Goal: Information Seeking & Learning: Compare options

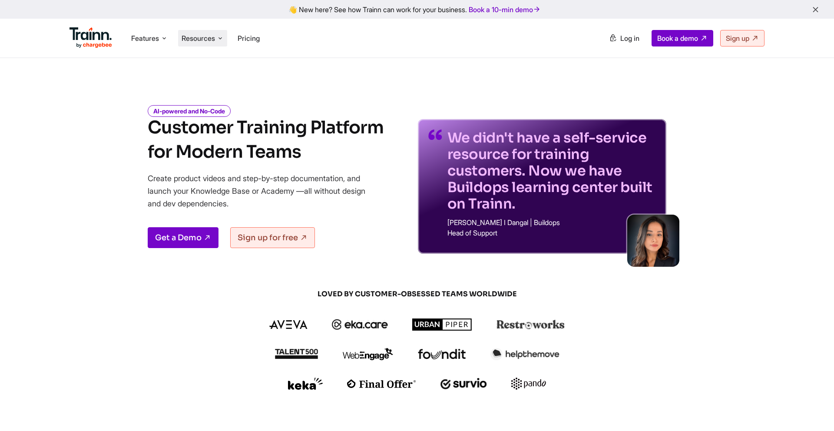
click at [203, 40] on span "Resources" at bounding box center [198, 38] width 33 height 10
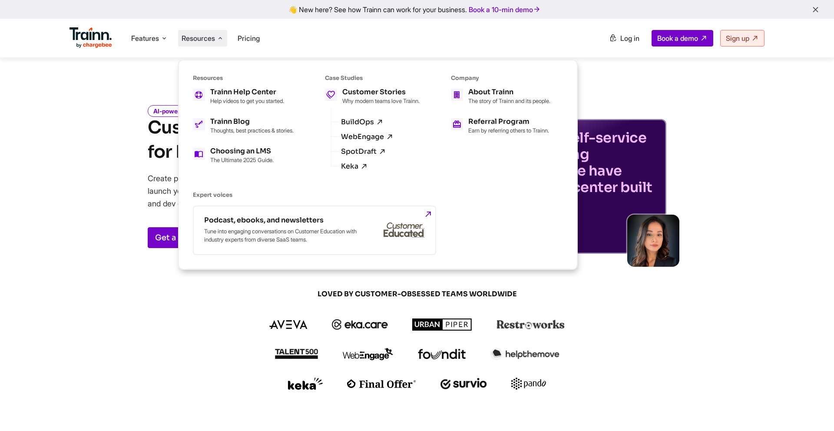
click at [248, 387] on div at bounding box center [416, 383] width 417 height 12
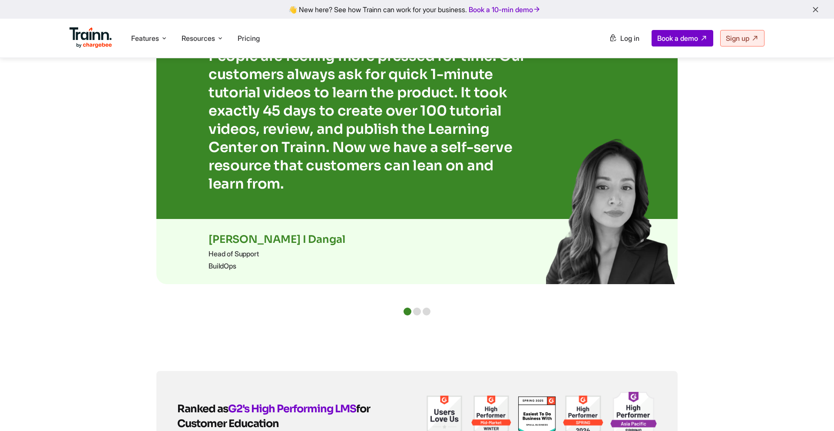
scroll to position [2506, 0]
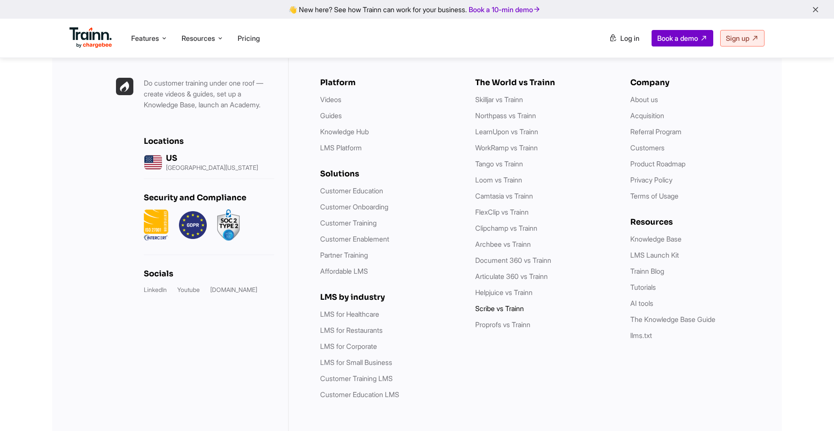
click at [490, 304] on link "Scribe vs Trainn" at bounding box center [499, 308] width 49 height 9
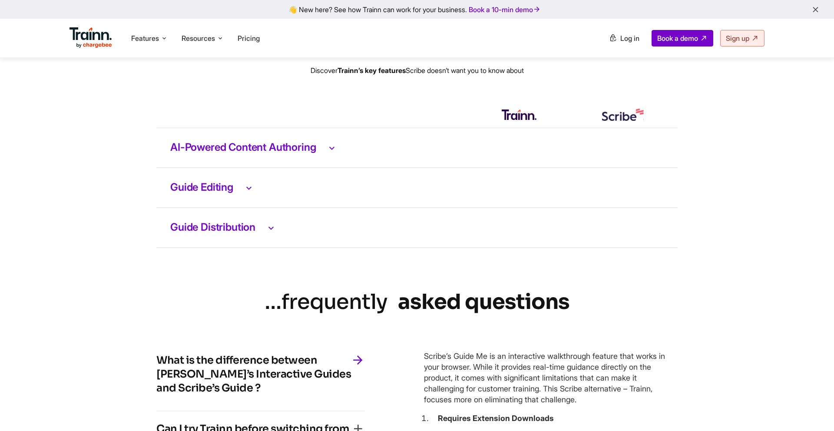
scroll to position [1776, 0]
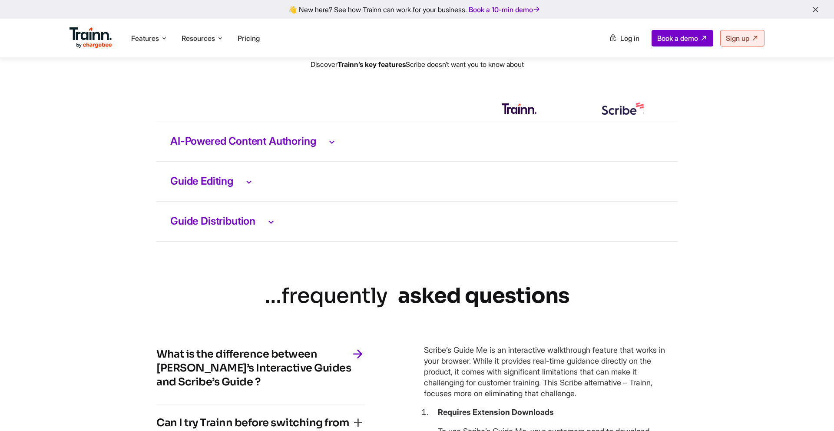
click at [298, 147] on h3 "AI-Powered Content Authoring" at bounding box center [416, 141] width 493 height 11
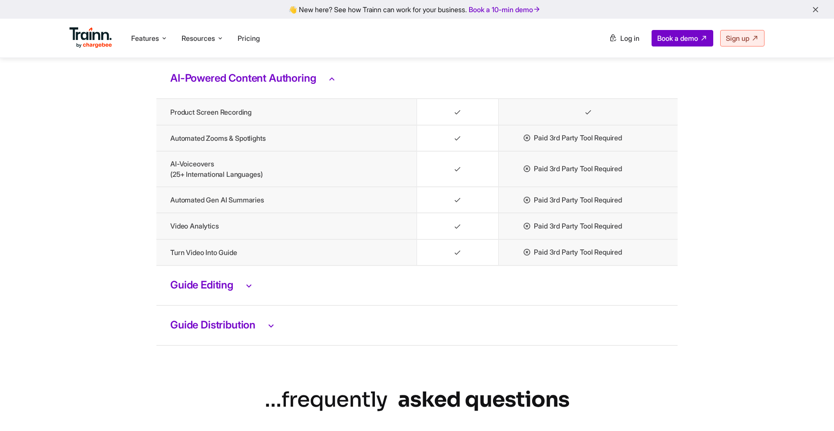
scroll to position [1846, 0]
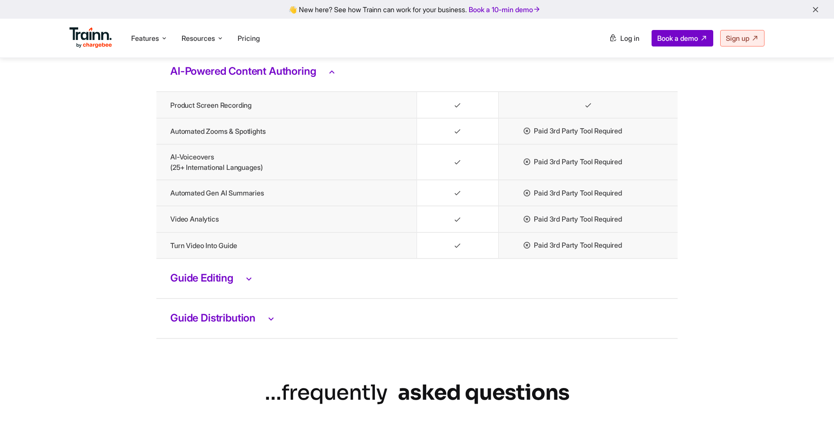
click at [223, 284] on h3 "Guide Editing" at bounding box center [416, 278] width 493 height 11
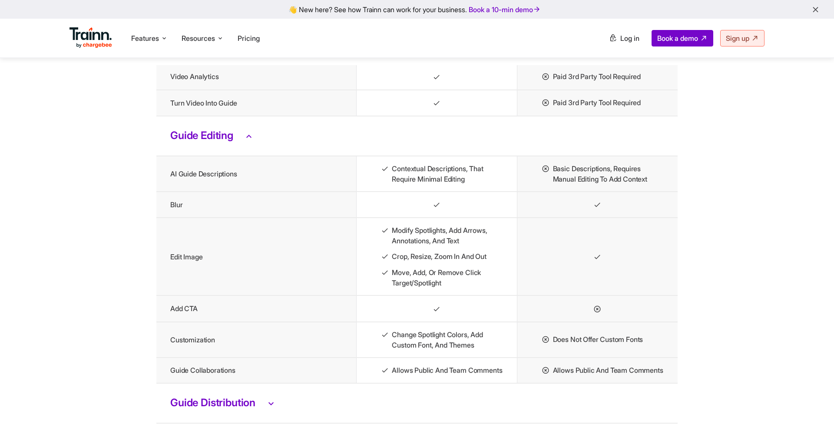
scroll to position [2053, 0]
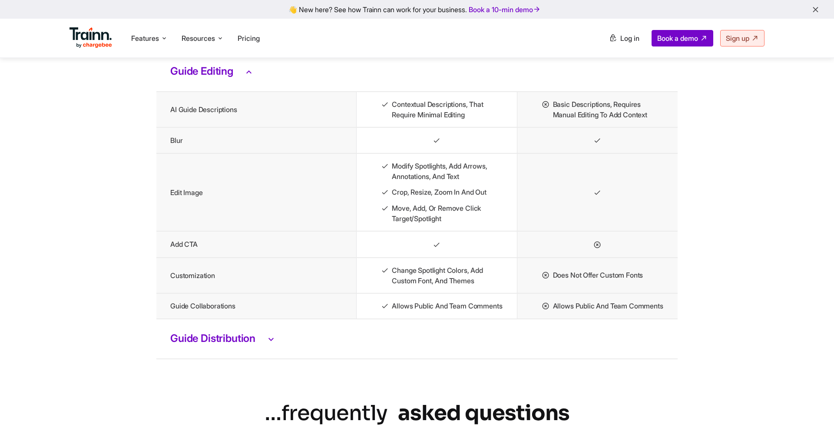
click at [233, 344] on h3 "Guide Distribution" at bounding box center [416, 338] width 493 height 11
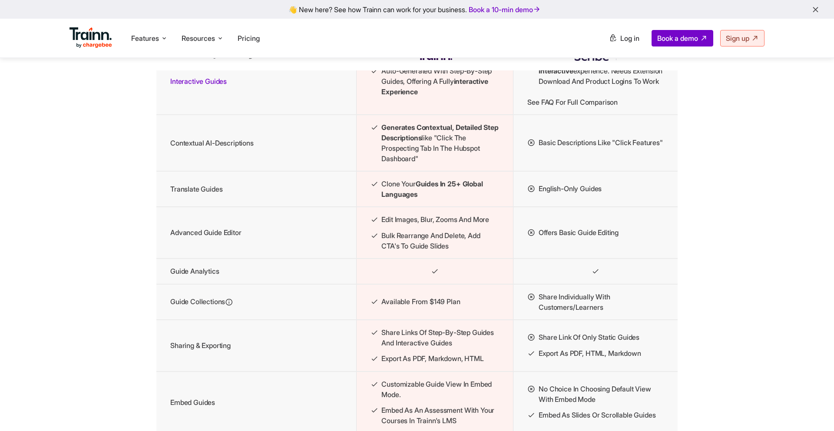
scroll to position [1060, 0]
drag, startPoint x: 380, startPoint y: 249, endPoint x: 451, endPoint y: 279, distance: 77.1
click at [451, 251] on ul "Edit images, blur, zooms and more Bulk rearrange and delete, add CTA's to guide…" at bounding box center [434, 233] width 129 height 37
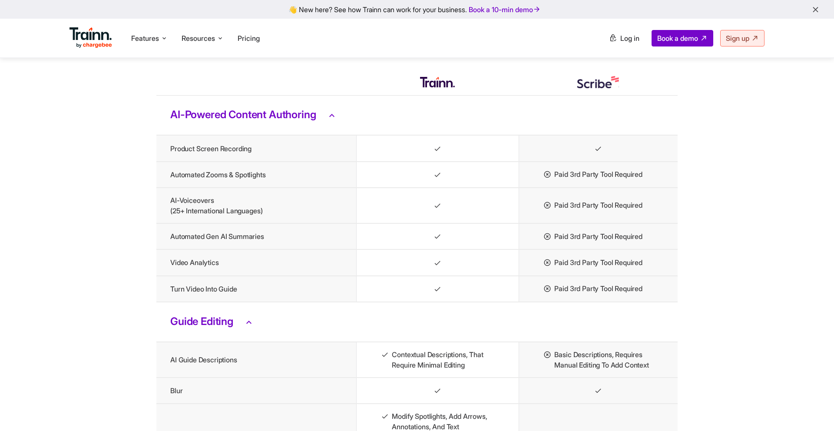
scroll to position [1803, 0]
click at [337, 120] on icon at bounding box center [332, 114] width 10 height 11
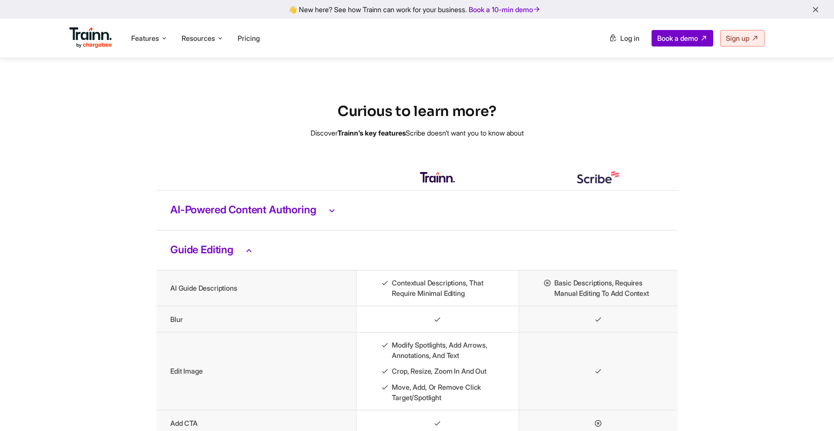
scroll to position [1712, 0]
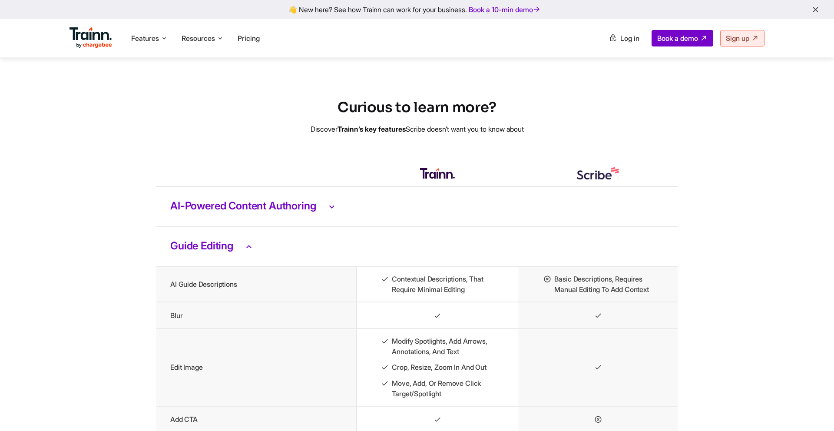
click at [308, 212] on h3 "AI-Powered Content Authoring" at bounding box center [416, 206] width 493 height 11
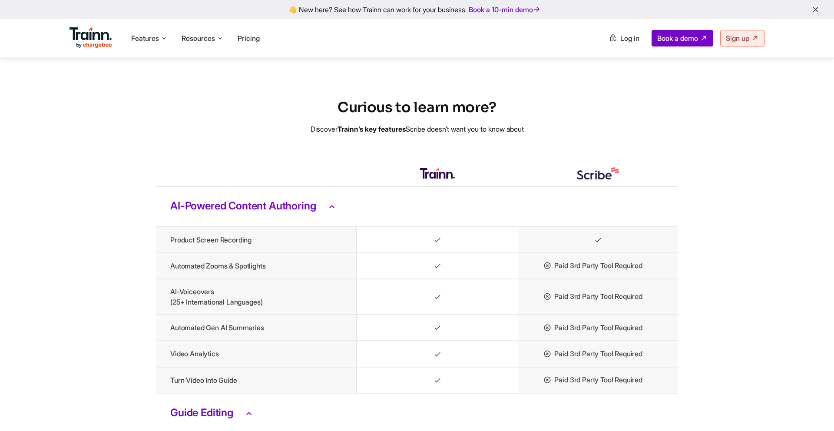
click at [295, 212] on h3 "AI-Powered Content Authoring" at bounding box center [416, 206] width 493 height 11
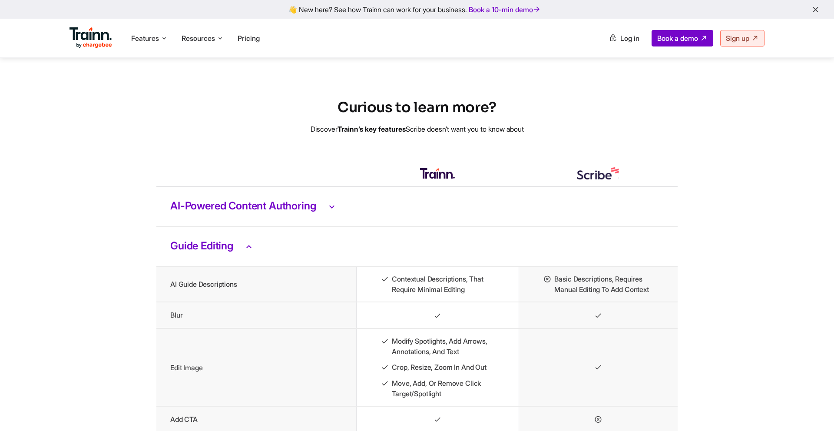
click at [295, 212] on h3 "AI-Powered Content Authoring" at bounding box center [416, 206] width 493 height 11
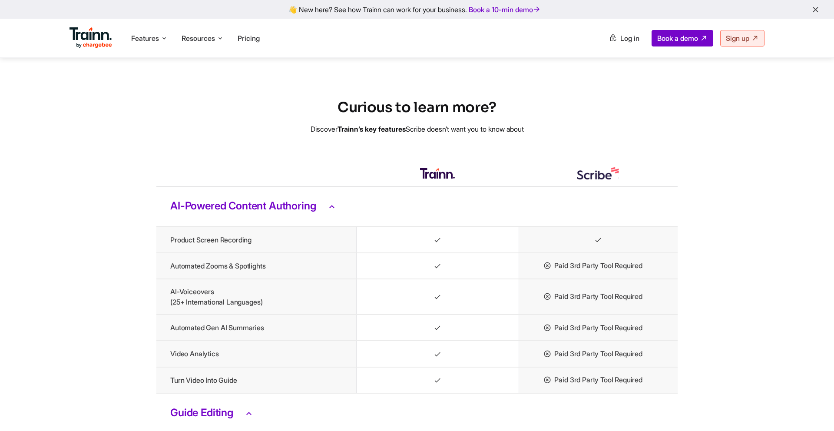
click at [295, 212] on h3 "AI-Powered Content Authoring" at bounding box center [416, 206] width 493 height 11
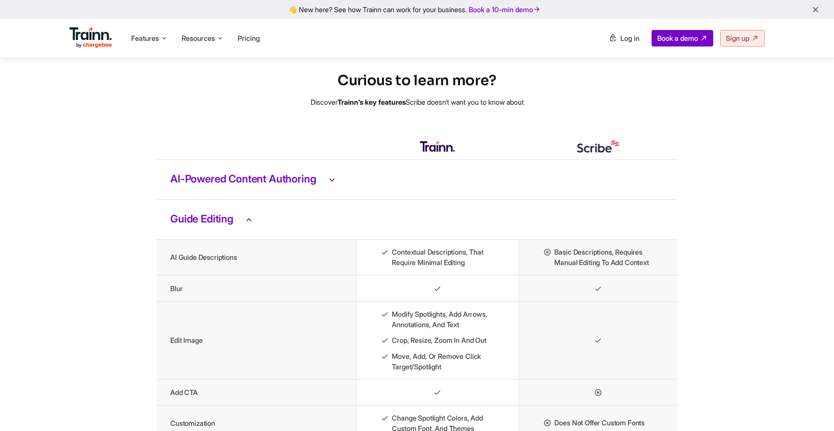
scroll to position [1747, 0]
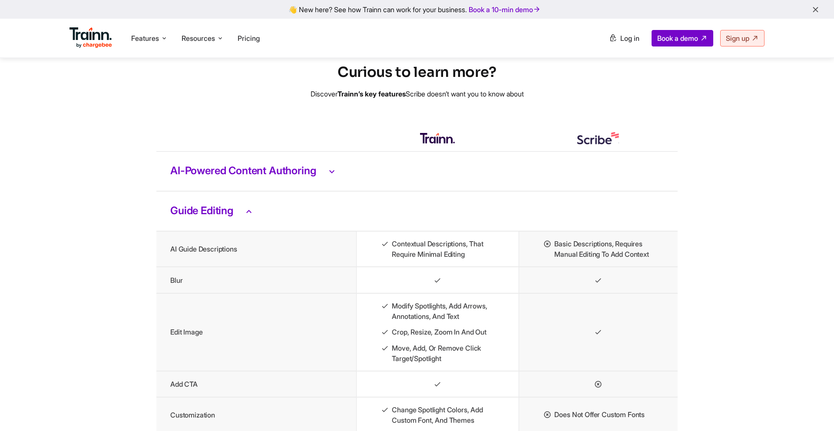
click at [296, 177] on h3 "AI-Powered Content Authoring" at bounding box center [416, 170] width 493 height 11
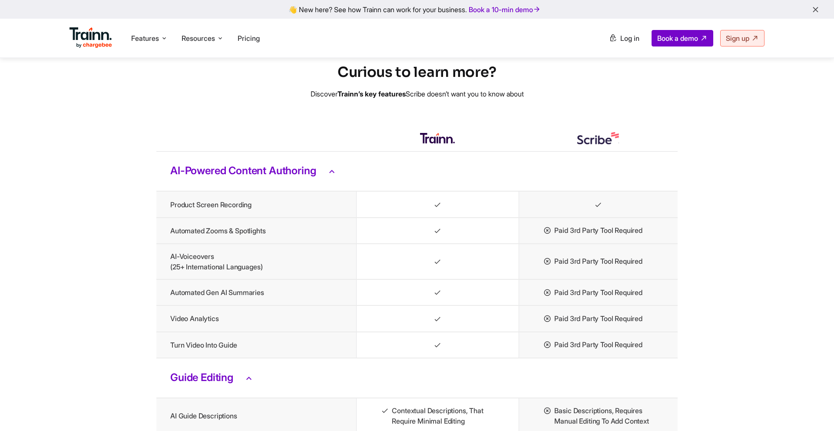
click at [264, 177] on h3 "AI-Powered Content Authoring" at bounding box center [416, 170] width 493 height 11
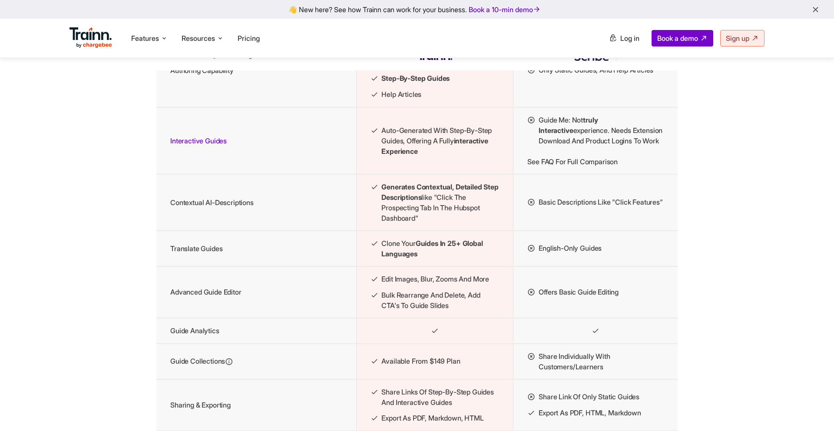
scroll to position [949, 0]
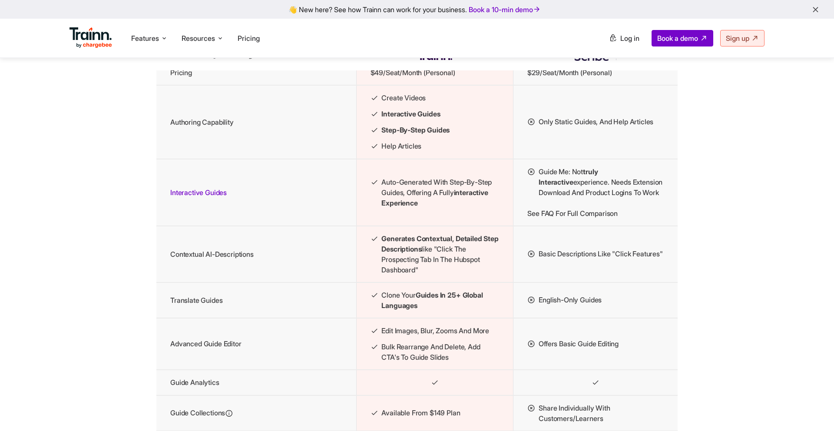
drag, startPoint x: 536, startPoint y: 190, endPoint x: 565, endPoint y: 242, distance: 59.9
click at [565, 226] on td "Guide Me: Not truly interactive experience. Needs extension download and produc…" at bounding box center [595, 192] width 164 height 67
drag, startPoint x: 623, startPoint y: 240, endPoint x: 516, endPoint y: 243, distance: 107.8
click at [516, 226] on td "Guide Me: Not truly interactive experience. Needs extension download and produc…" at bounding box center [595, 192] width 164 height 67
drag, startPoint x: 536, startPoint y: 277, endPoint x: 589, endPoint y: 307, distance: 60.3
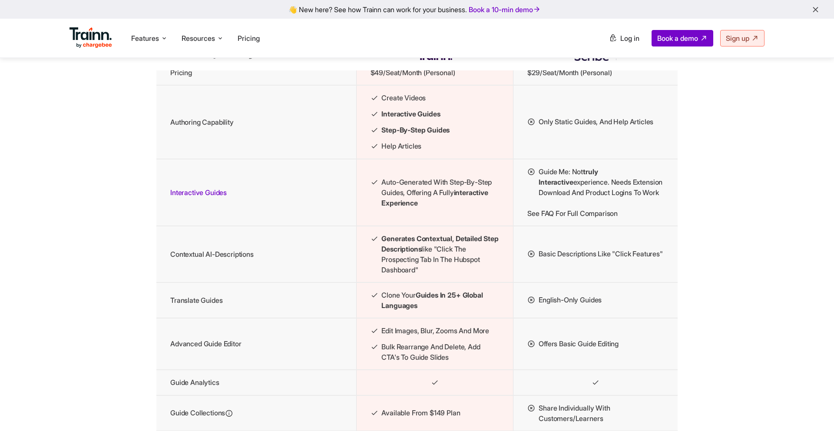
click at [589, 282] on td "Basic descriptions like "Click features"" at bounding box center [595, 254] width 164 height 56
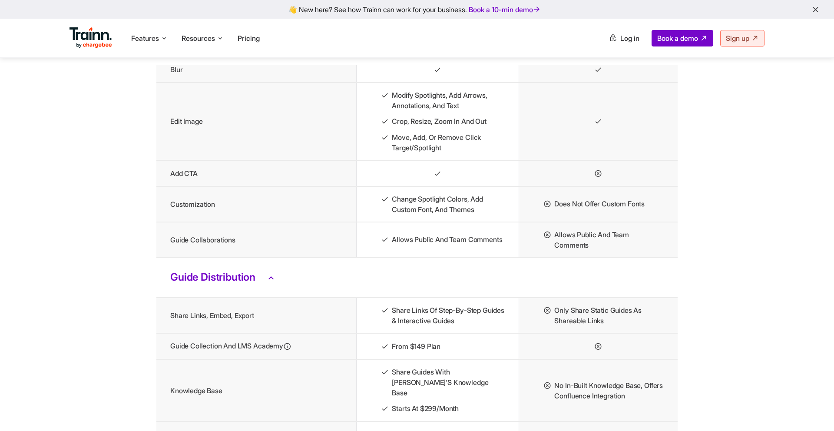
scroll to position [1919, 0]
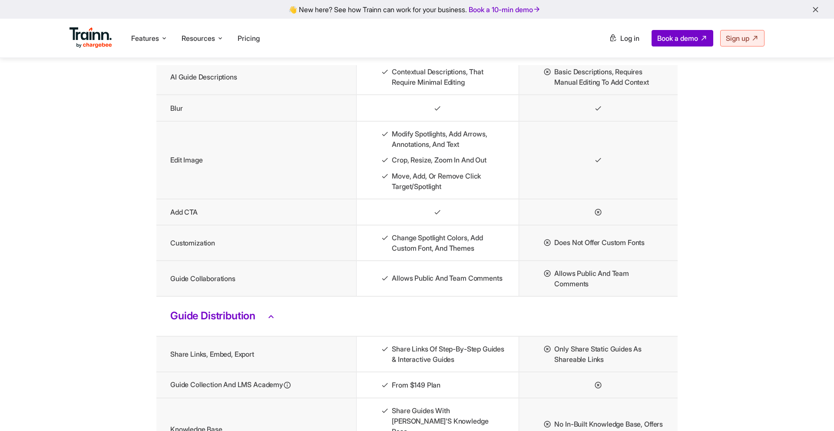
click at [274, 322] on icon at bounding box center [271, 316] width 10 height 11
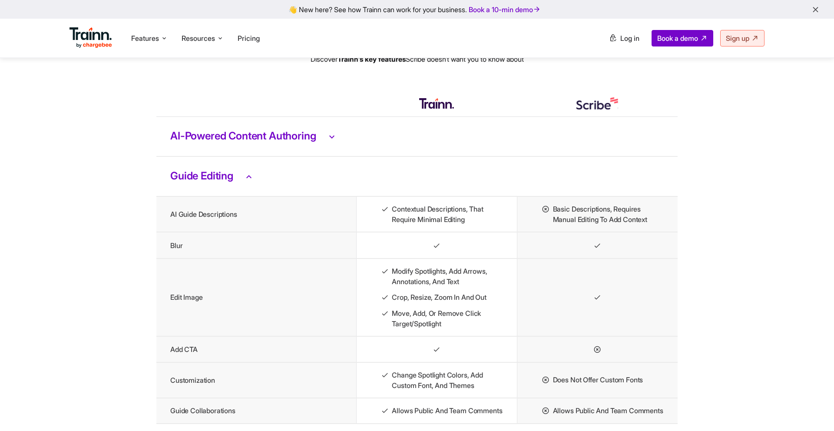
scroll to position [1718, 0]
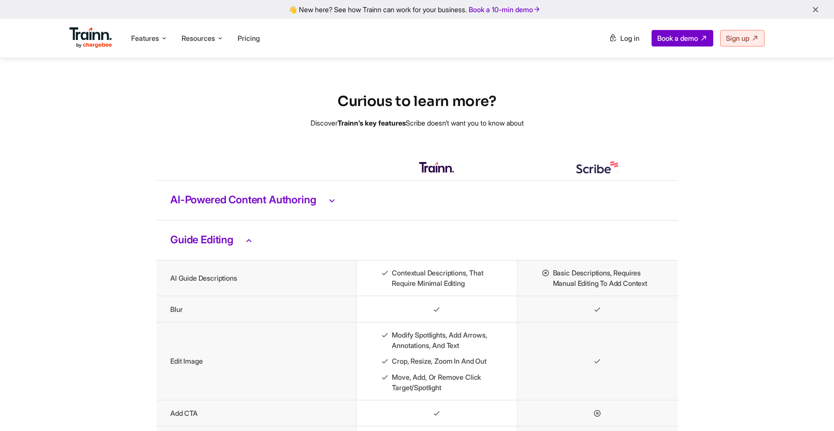
click at [252, 246] on icon at bounding box center [249, 240] width 10 height 11
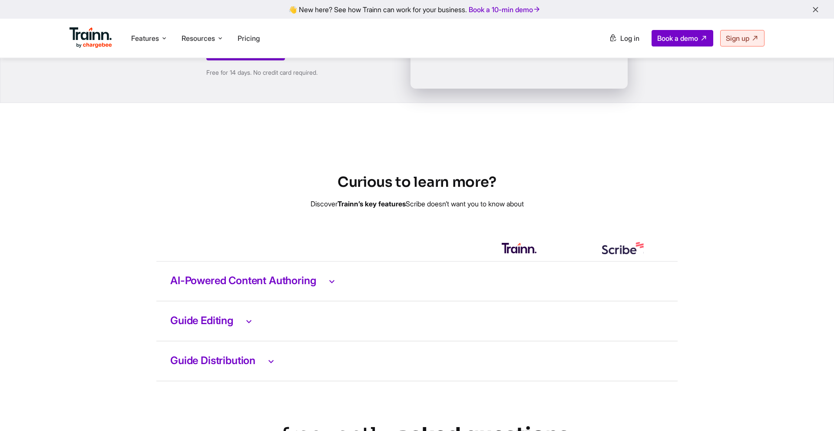
scroll to position [1720, 0]
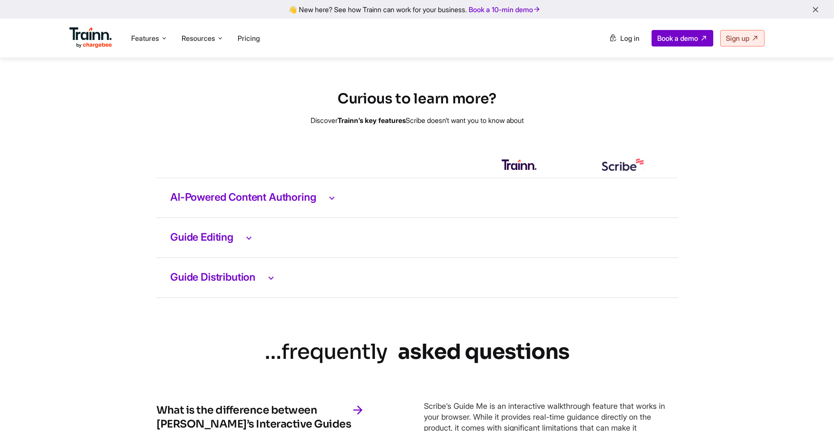
click at [286, 203] on h3 "AI-Powered Content Authoring" at bounding box center [416, 197] width 493 height 11
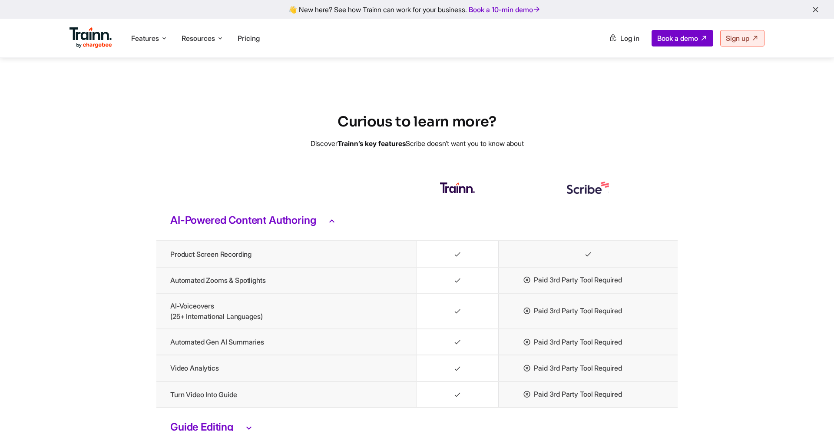
scroll to position [1708, 0]
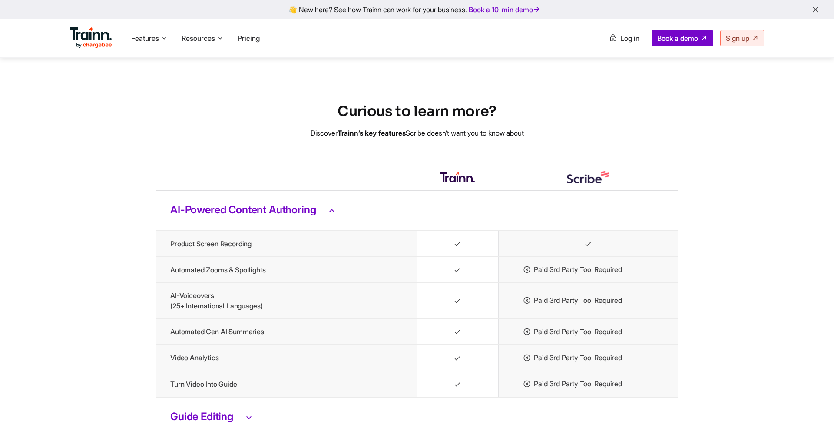
click at [285, 216] on h3 "AI-Powered Content Authoring" at bounding box center [416, 210] width 493 height 11
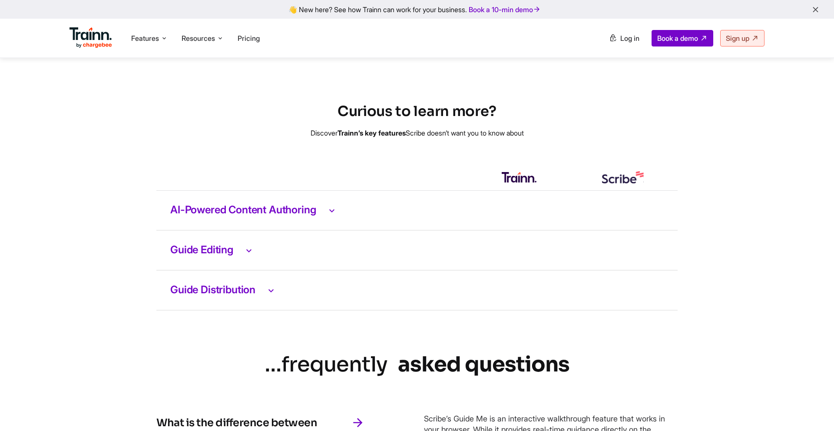
click at [280, 216] on h3 "AI-Powered Content Authoring" at bounding box center [416, 210] width 493 height 11
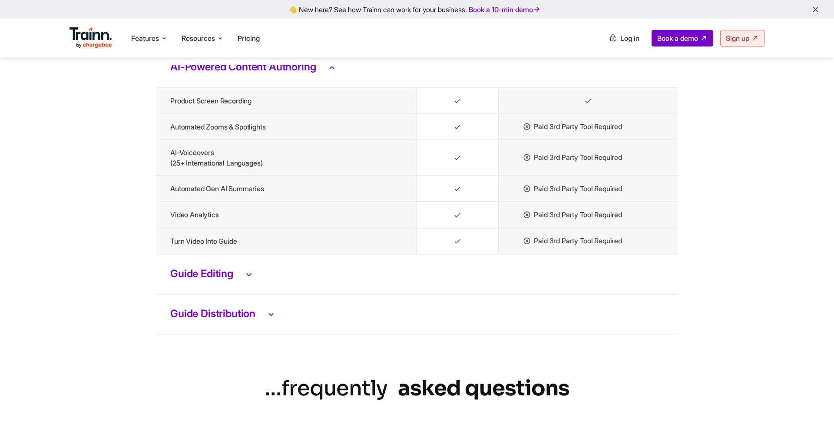
scroll to position [1850, 0]
click at [222, 281] on h3 "Guide Editing" at bounding box center [416, 274] width 493 height 11
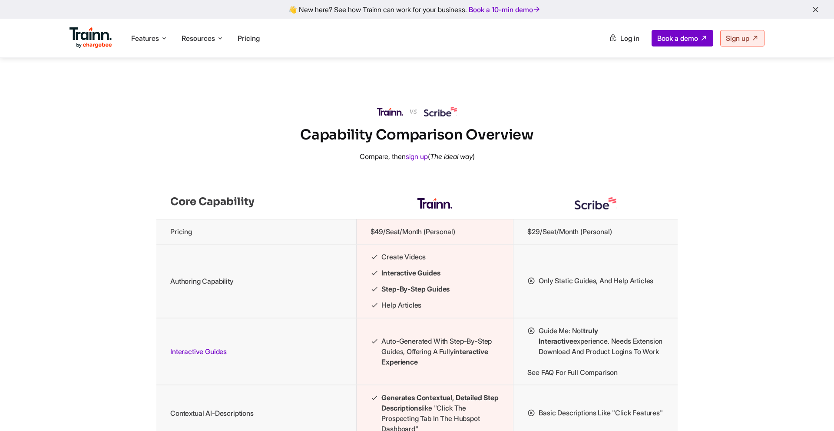
scroll to position [901, 0]
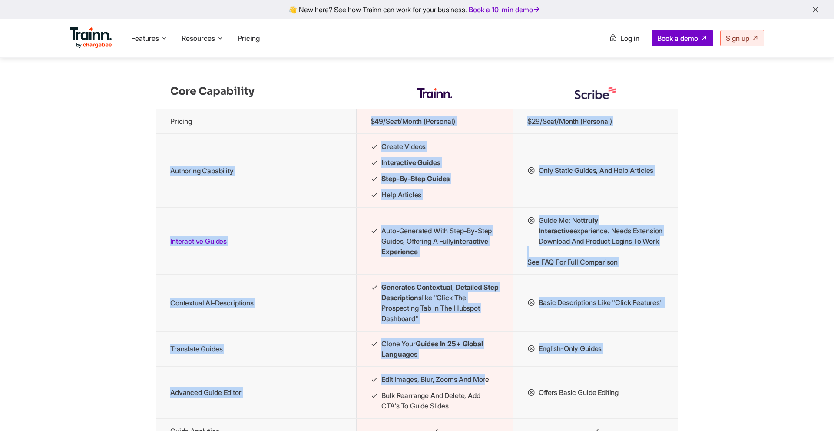
drag, startPoint x: 169, startPoint y: 150, endPoint x: 489, endPoint y: 408, distance: 411.1
click at [489, 408] on tbody "Pricing $49/seat/month (Personal) $29/seat/month (Personal) Authoring Capabilit…" at bounding box center [416, 377] width 521 height 536
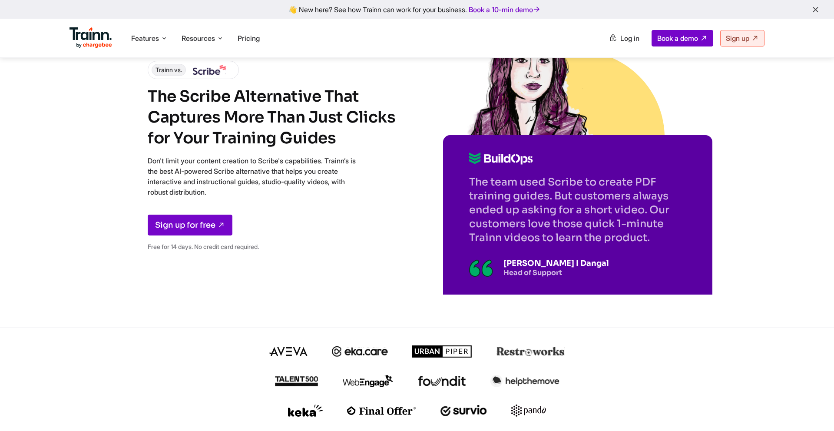
scroll to position [0, 0]
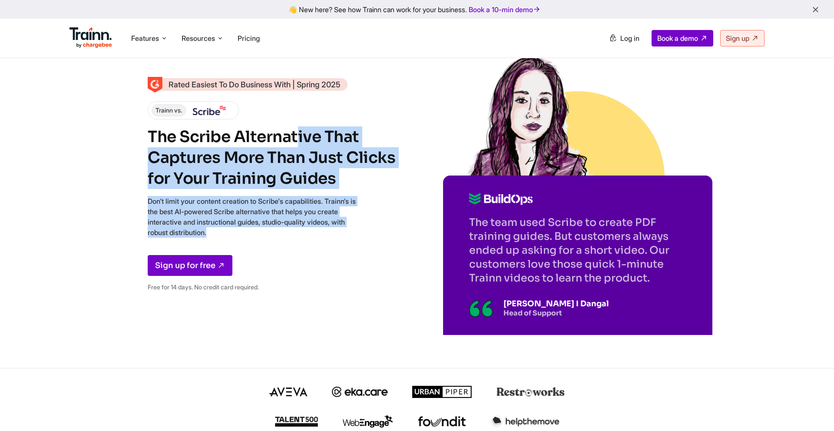
drag, startPoint x: 151, startPoint y: 130, endPoint x: 333, endPoint y: 248, distance: 216.6
click at [333, 248] on div "Rated Easiest To Do Business With | Spring 2025 Trainn vs. The Scribe Alternati…" at bounding box center [274, 188] width 252 height 220
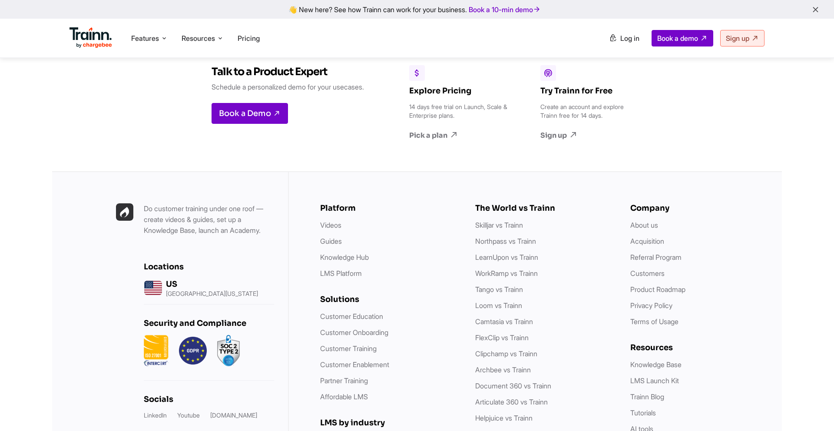
scroll to position [3314, 0]
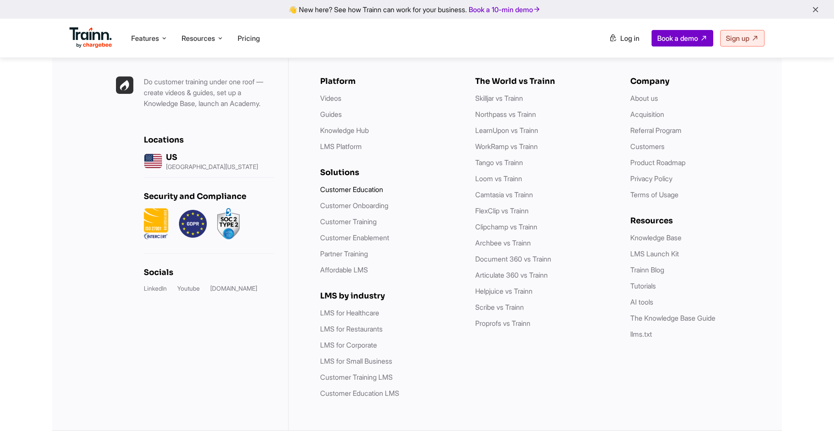
click at [454, 190] on li "Customer Education" at bounding box center [389, 189] width 138 height 11
click at [452, 172] on div "Solutions" at bounding box center [389, 173] width 138 height 10
click at [490, 361] on div "The World vs Trainn Skilljar vs Trainn Northpass vs Trainn LearnUpon vs Trainn …" at bounding box center [544, 237] width 138 height 322
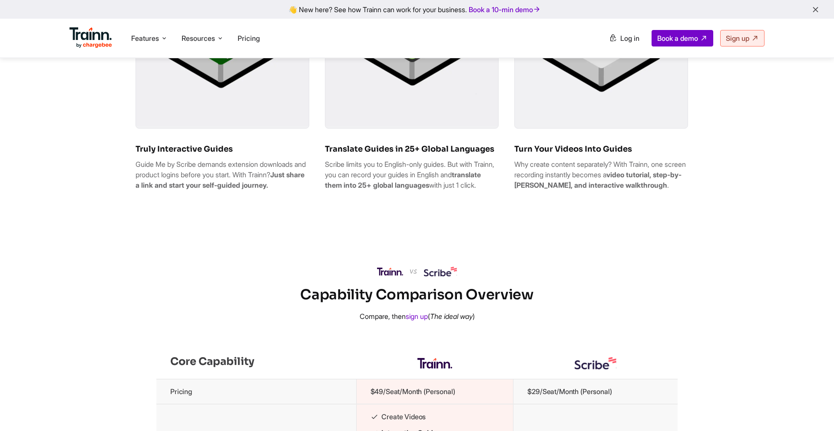
scroll to position [0, 0]
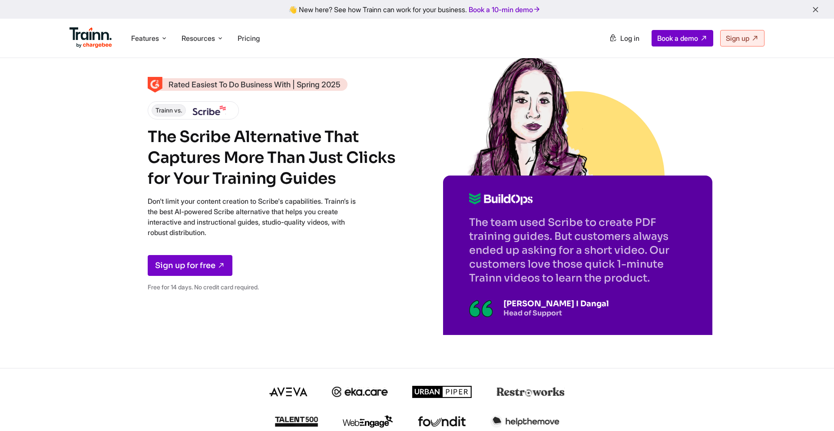
drag, startPoint x: 147, startPoint y: 135, endPoint x: 340, endPoint y: 179, distance: 197.9
click at [340, 179] on h1 "The Scribe Alternative That Captures More Than Just Clicks for Your Training Gu…" at bounding box center [274, 157] width 252 height 63
click at [301, 196] on p "Don't limit your content creation to Scribe's capabilities. Trainn’s is the bes…" at bounding box center [252, 217] width 208 height 42
drag, startPoint x: 143, startPoint y: 138, endPoint x: 335, endPoint y: 183, distance: 197.5
click at [335, 183] on div "Rated Easiest To Do Business With | Spring 2025 Trainn vs. The Scribe Alternati…" at bounding box center [417, 184] width 834 height 368
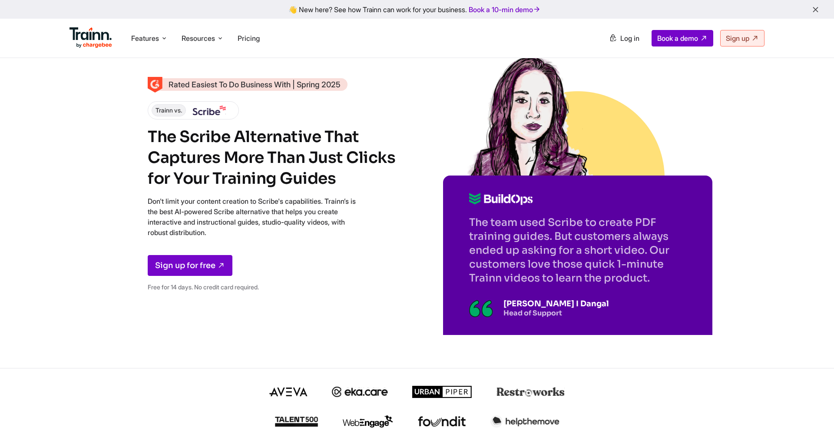
click at [383, 206] on div "Rated Easiest To Do Business With | Spring 2025 Trainn vs. The Scribe Alternati…" at bounding box center [274, 188] width 252 height 220
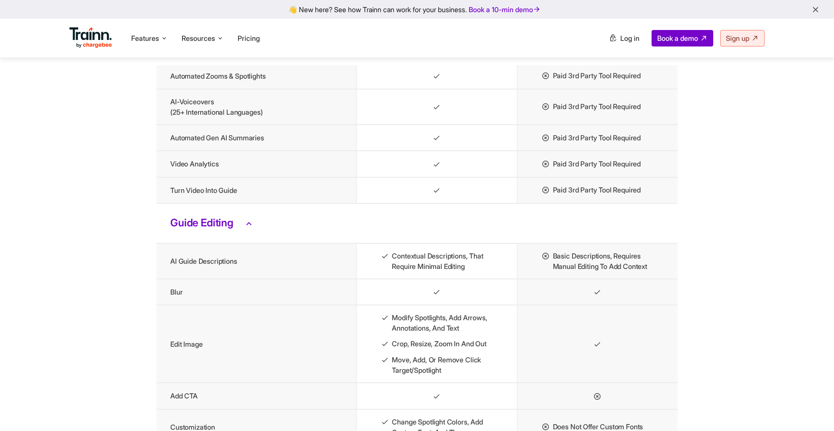
scroll to position [1901, 0]
click at [232, 230] on h3 "Guide Editing" at bounding box center [416, 223] width 493 height 11
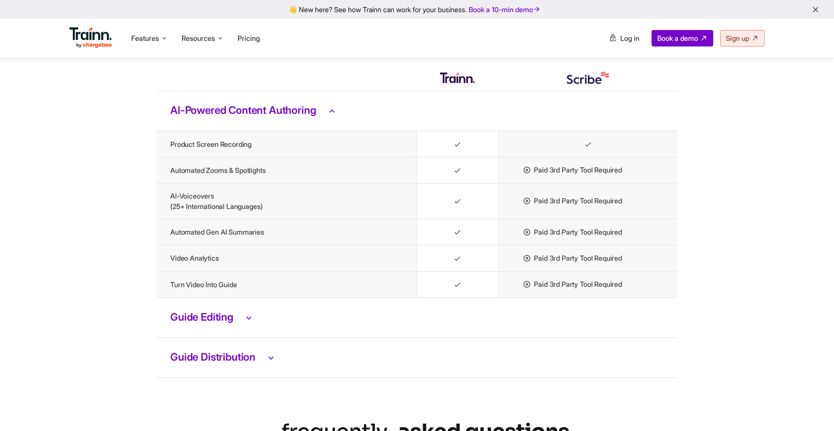
scroll to position [1807, 0]
click at [214, 117] on h3 "AI-Powered Content Authoring" at bounding box center [416, 111] width 493 height 11
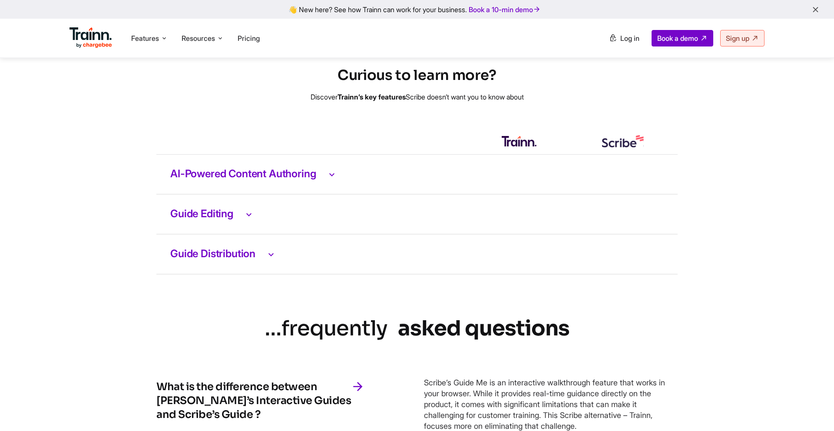
scroll to position [1701, 0]
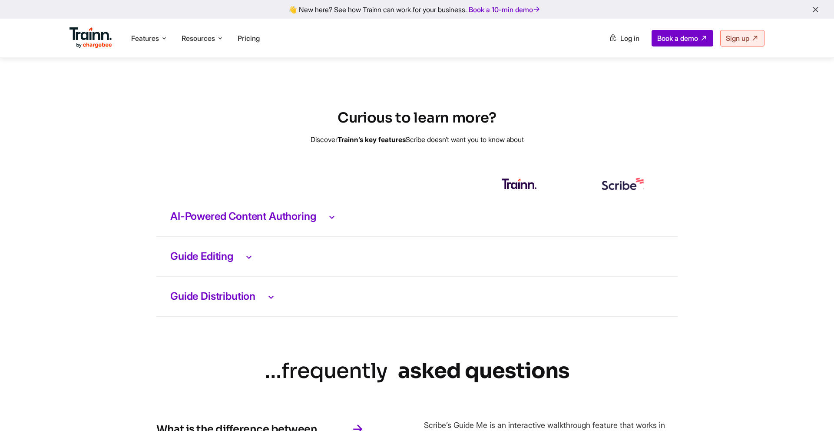
click at [218, 222] on h3 "AI-Powered Content Authoring" at bounding box center [416, 216] width 493 height 11
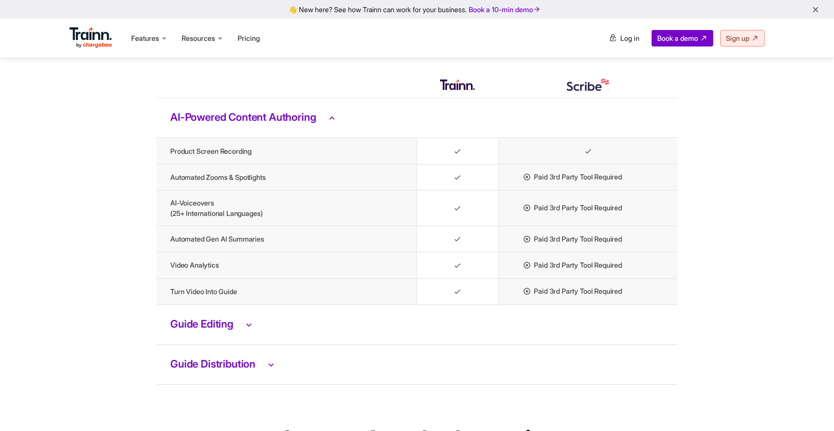
scroll to position [1811, 0]
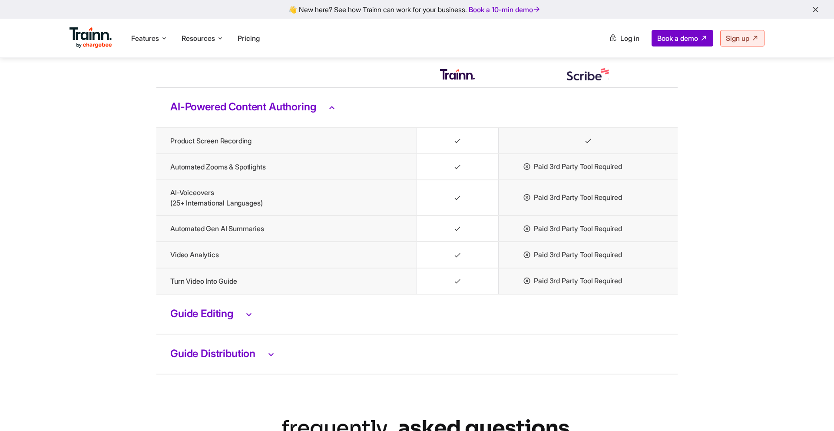
click at [234, 113] on h3 "AI-Powered Content Authoring" at bounding box center [416, 107] width 493 height 11
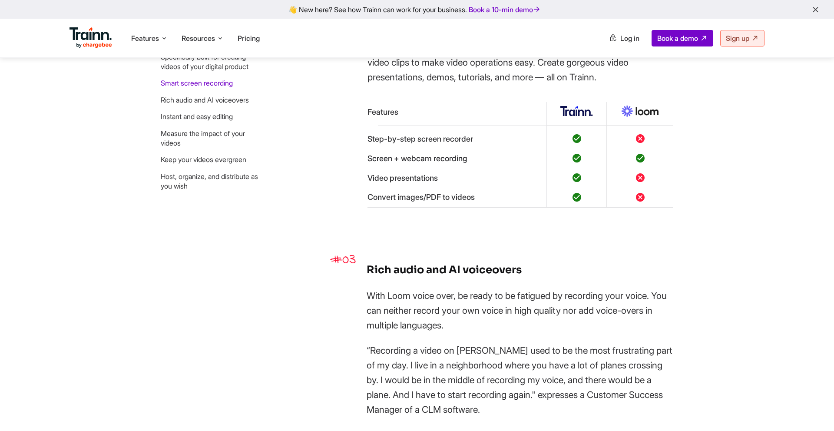
scroll to position [1027, 0]
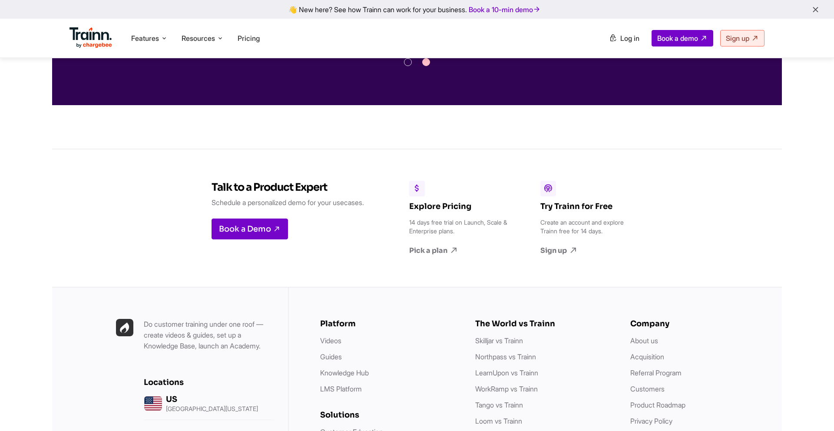
scroll to position [3387, 0]
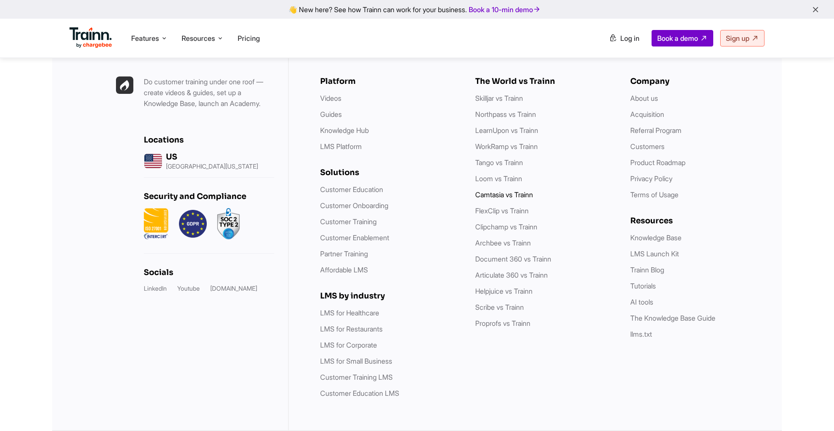
click at [494, 194] on link "Camtasia vs Trainn" at bounding box center [504, 194] width 58 height 9
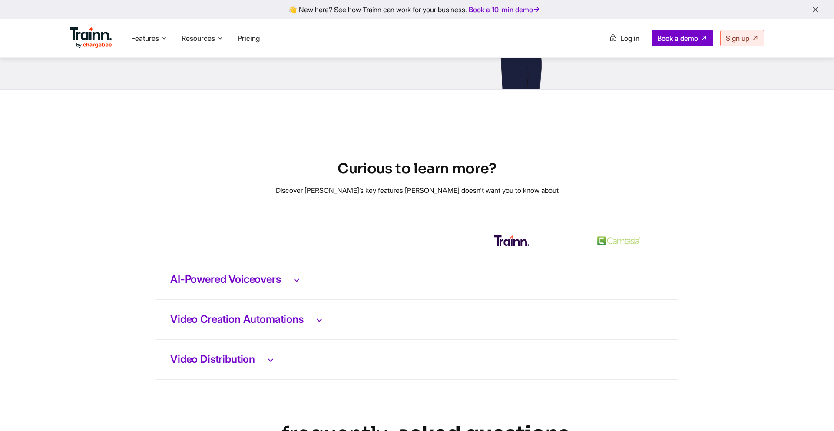
scroll to position [1692, 0]
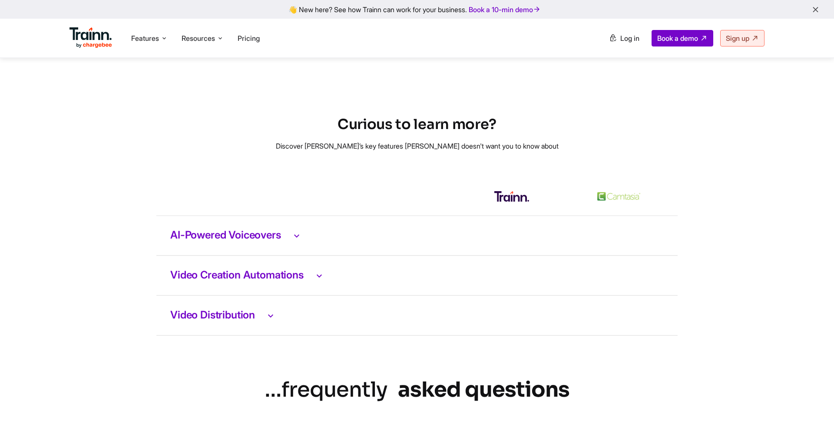
click at [273, 241] on h3 "AI-Powered Voiceovers" at bounding box center [416, 235] width 493 height 11
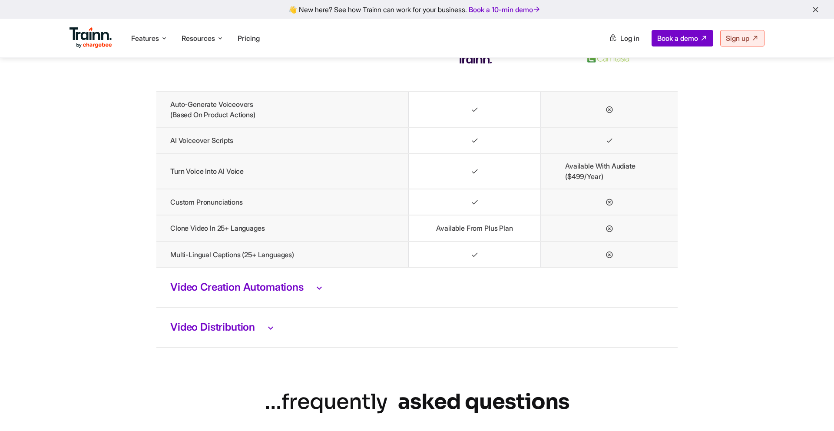
scroll to position [1892, 0]
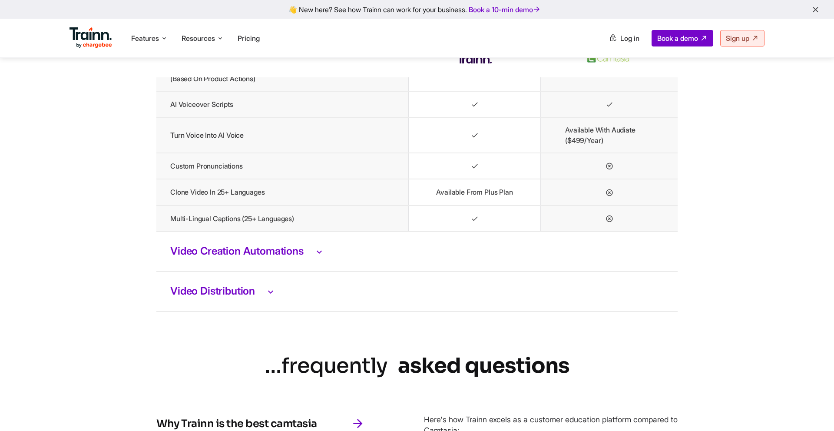
click at [251, 257] on h3 "Video Creation Automations" at bounding box center [416, 251] width 493 height 11
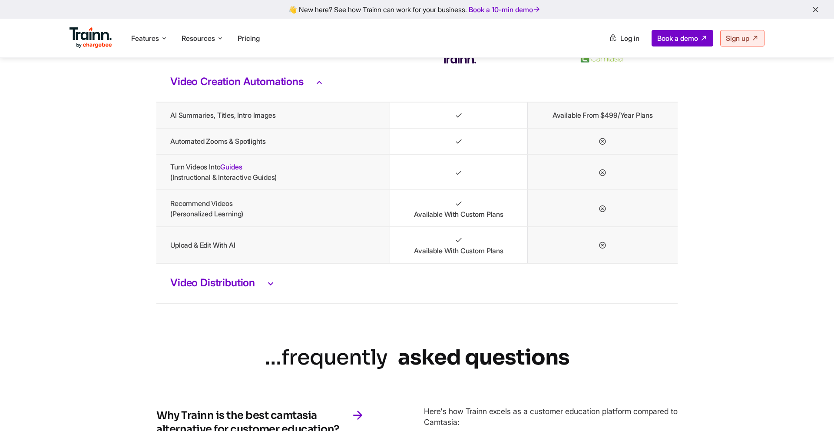
scroll to position [2121, 0]
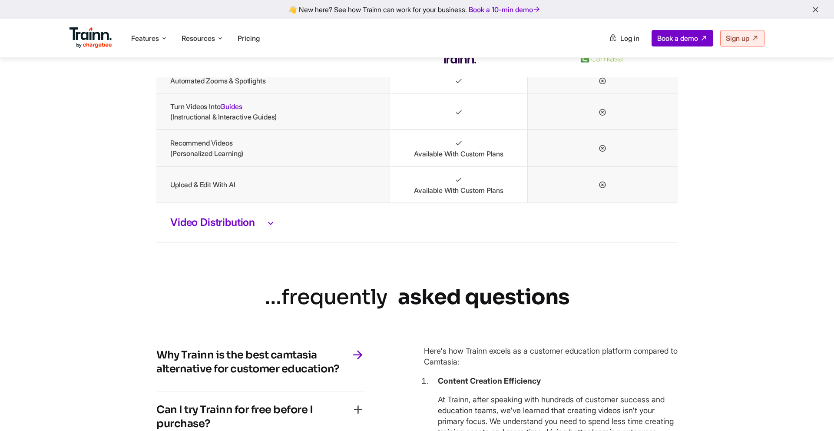
click at [229, 228] on h3 "Video Distribution" at bounding box center [416, 222] width 493 height 11
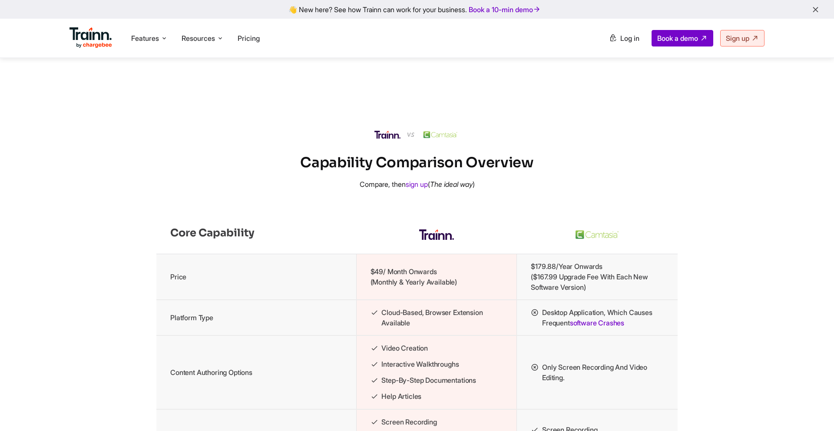
scroll to position [709, 0]
